Goal: Task Accomplishment & Management: Use online tool/utility

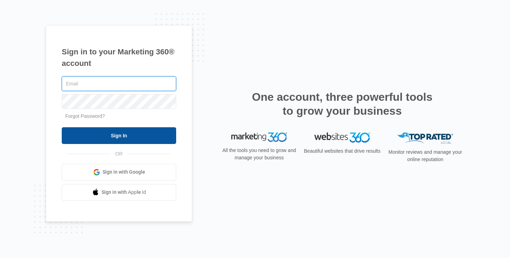
type input "[EMAIL_ADDRESS][DOMAIN_NAME]"
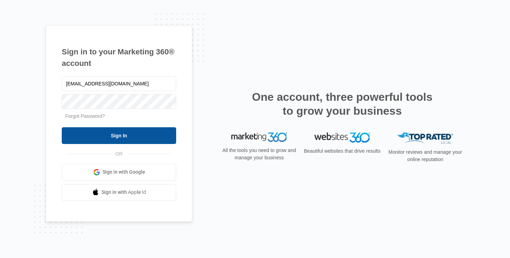
click at [146, 141] on input "Sign In" at bounding box center [119, 135] width 114 height 17
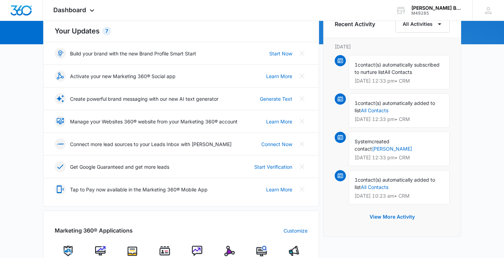
scroll to position [86, 0]
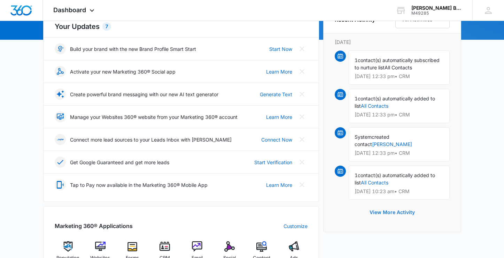
click at [412, 204] on button "View More Activity" at bounding box center [392, 212] width 59 height 17
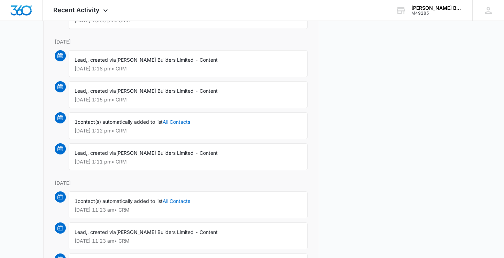
scroll to position [338, 0]
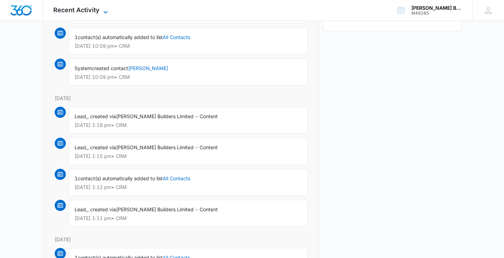
click at [98, 10] on span "Recent Activity" at bounding box center [76, 9] width 46 height 7
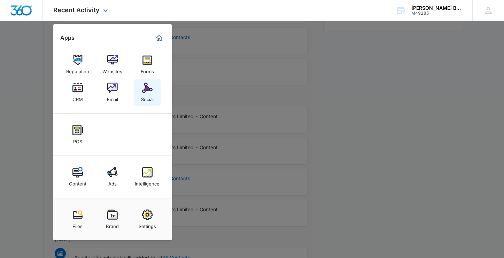
click at [149, 91] on img at bounding box center [147, 88] width 10 height 10
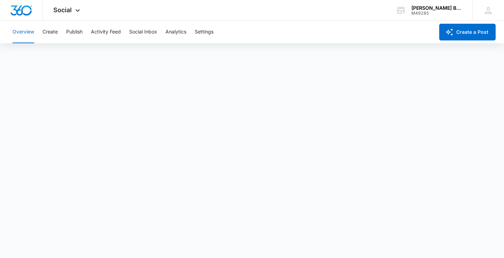
scroll to position [2, 0]
click at [46, 29] on button "Create" at bounding box center [50, 32] width 15 height 22
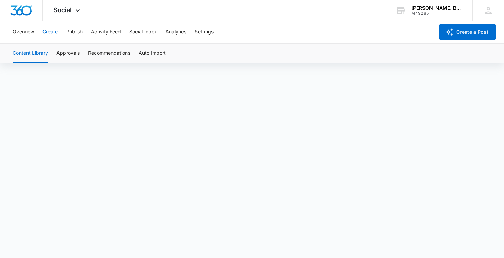
scroll to position [5, 0]
